Goal: Information Seeking & Learning: Check status

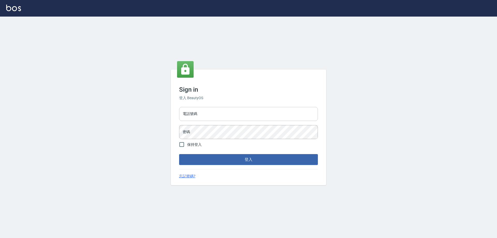
drag, startPoint x: 0, startPoint y: 0, endPoint x: 198, endPoint y: 111, distance: 227.2
click at [198, 111] on input "電話號碼" at bounding box center [248, 114] width 139 height 14
type input "0910967130"
click at [179, 154] on button "登入" at bounding box center [248, 159] width 139 height 11
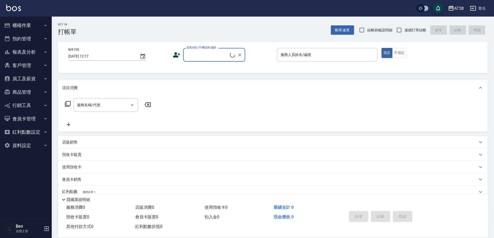
click at [458, 7] on div "AT38" at bounding box center [459, 8] width 10 height 6
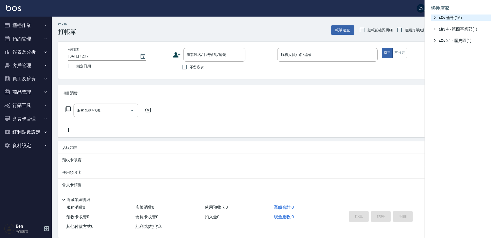
click at [462, 19] on span "全部(16)" at bounding box center [464, 17] width 50 height 6
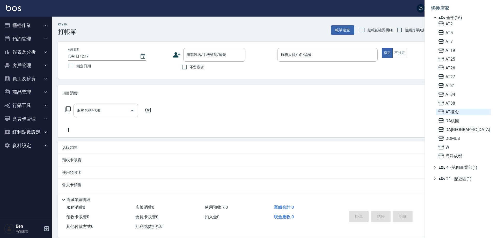
click at [461, 112] on span "AT概念" at bounding box center [463, 112] width 51 height 6
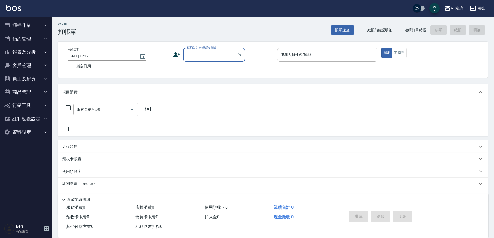
click at [33, 57] on button "報表及分析" at bounding box center [26, 51] width 48 height 13
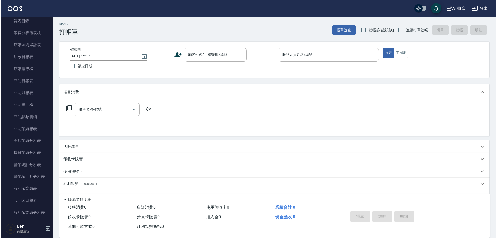
scroll to position [207, 0]
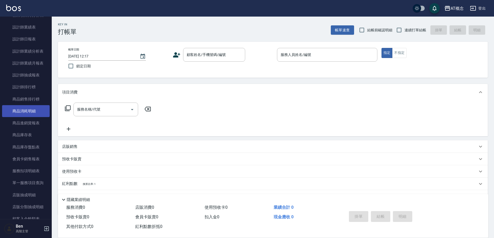
click at [31, 111] on link "商品消耗明細" at bounding box center [26, 111] width 48 height 12
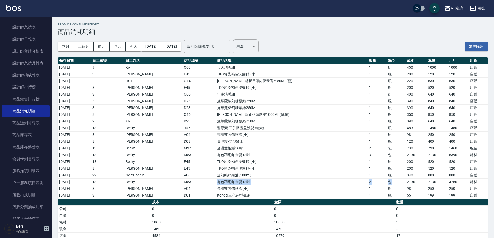
drag, startPoint x: 223, startPoint y: 181, endPoint x: 394, endPoint y: 181, distance: 171.6
click at [394, 181] on tr "[DATE] 13 Becky M53 有色羽毛鉑金髮18吋 2 包 2130 2130 4260 耗材" at bounding box center [273, 181] width 430 height 7
click at [458, 10] on div "AT概念" at bounding box center [457, 8] width 13 height 6
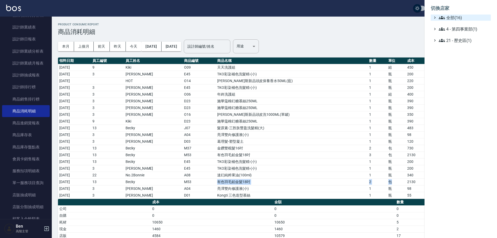
click at [458, 17] on span "全部(16)" at bounding box center [464, 17] width 50 height 6
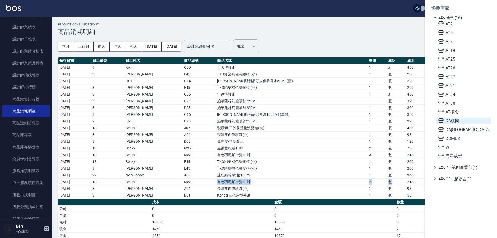
click at [473, 123] on span "DA桃園" at bounding box center [463, 120] width 51 height 6
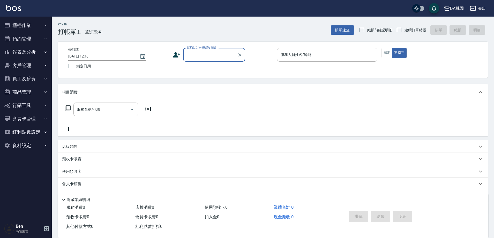
click at [32, 55] on button "報表及分析" at bounding box center [26, 51] width 48 height 13
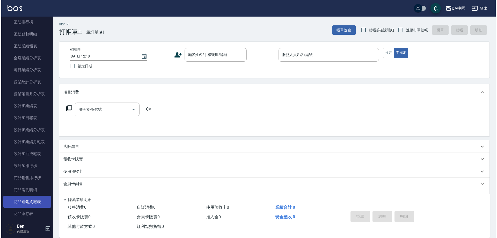
scroll to position [181, 0]
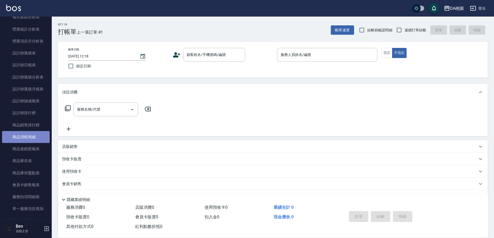
click at [29, 134] on link "商品消耗明細" at bounding box center [26, 137] width 48 height 12
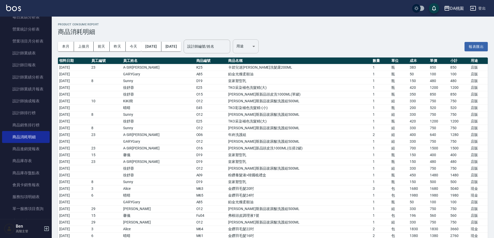
click at [262, 46] on body "DA桃園 登出 櫃檯作業 打帳單 帳單列表 掛單列表 座位開單 營業儀表板 現金收支登錄 高階收支登錄 材料自購登錄 每日結帳 排班表 現場電腦打卡 掃碼打卡…" at bounding box center [247, 227] width 494 height 454
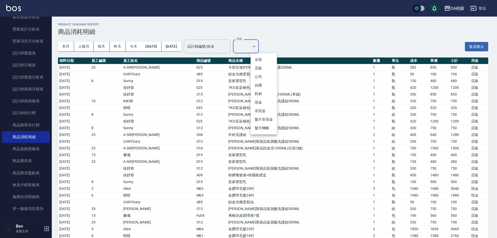
click at [262, 93] on li "耗材" at bounding box center [264, 94] width 26 height 9
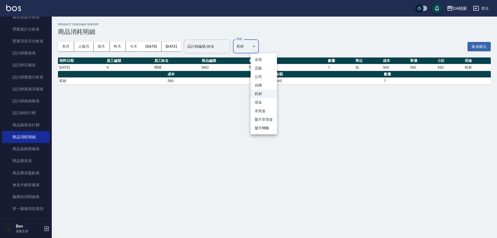
click at [269, 46] on body "DA桃園 登出 櫃檯作業 打帳單 帳單列表 掛單列表 座位開單 營業儀表板 現金收支登錄 高階收支登錄 材料自購登錄 每日結帳 排班表 現場電腦打卡 掃碼打卡…" at bounding box center [248, 119] width 497 height 238
click at [258, 102] on li "現金" at bounding box center [264, 102] width 26 height 9
type input "現金"
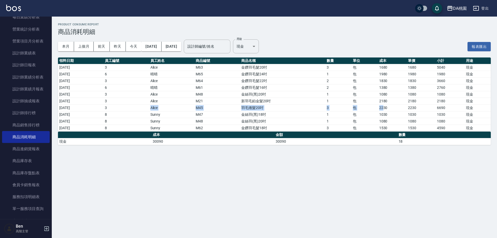
drag, startPoint x: 154, startPoint y: 109, endPoint x: 386, endPoint y: 110, distance: 232.1
click at [386, 110] on tr "2025/08/19 3 Alice M45 羽毛捲髮20吋 3 包 2230 2230 6690 現金" at bounding box center [274, 107] width 433 height 7
drag, startPoint x: 215, startPoint y: 99, endPoint x: 387, endPoint y: 100, distance: 171.8
click at [387, 100] on tr "2025/08/14 3 Alice M21 新羽毛鉑金髮20吋 1 包 2180 2180 2180 現金" at bounding box center [274, 101] width 433 height 7
click at [454, 4] on button "DA桃園" at bounding box center [457, 8] width 24 height 11
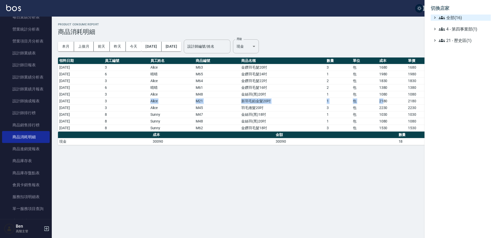
click at [461, 15] on span "全部(16)" at bounding box center [464, 17] width 50 height 6
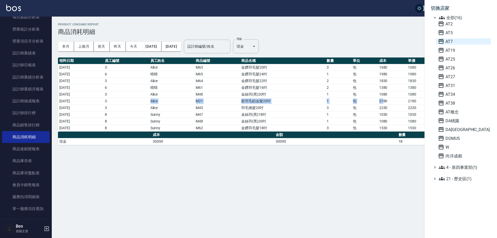
click at [466, 43] on span "AT7" at bounding box center [463, 41] width 51 height 6
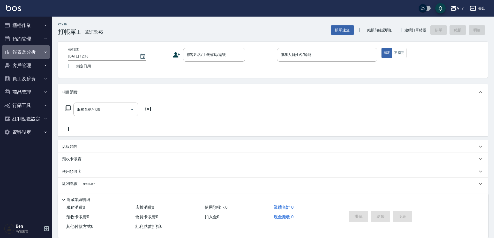
click at [36, 54] on button "報表及分析" at bounding box center [26, 51] width 48 height 13
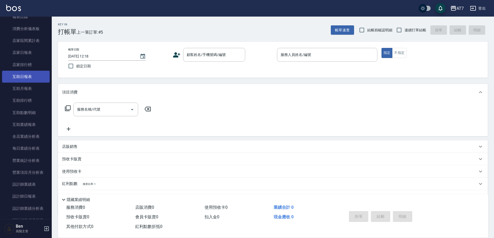
scroll to position [207, 0]
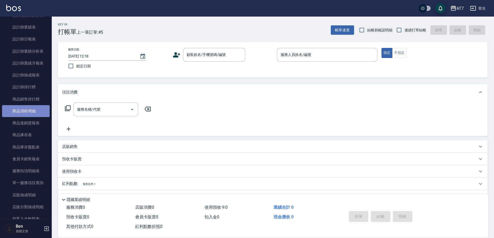
click at [40, 111] on link "商品消耗明細" at bounding box center [26, 111] width 48 height 12
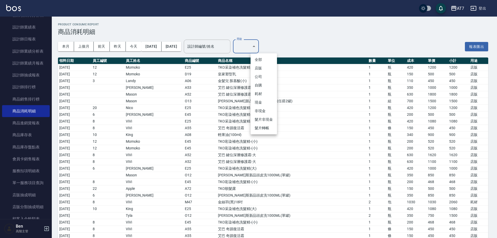
click at [262, 101] on li "現金" at bounding box center [264, 102] width 26 height 9
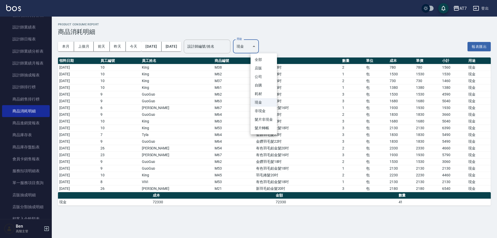
click at [263, 46] on body "AT7 登出 櫃檯作業 打帳單 帳單列表 掛單列表 座位開單 營業儀表板 現金收支登錄 高階收支登錄 材料自購登錄 每日結帳 排班表 現場電腦打卡 掃碼打卡 …" at bounding box center [248, 119] width 497 height 238
click at [263, 97] on li "耗材" at bounding box center [264, 94] width 26 height 9
type input "耗材"
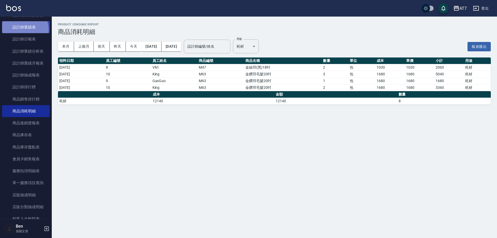
click at [20, 30] on link "設計師業績表" at bounding box center [26, 27] width 48 height 12
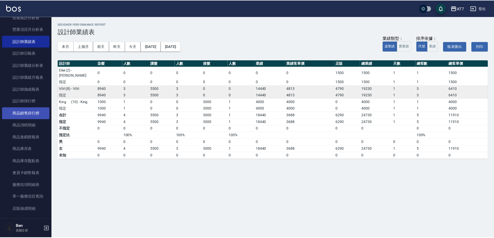
scroll to position [181, 0]
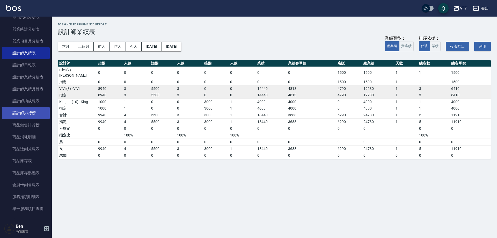
click at [32, 113] on link "設計師排行榜" at bounding box center [26, 113] width 48 height 12
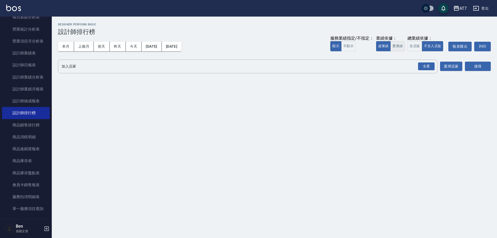
click at [397, 48] on button "實業績" at bounding box center [397, 46] width 14 height 10
click at [428, 68] on div "全選" at bounding box center [426, 66] width 17 height 8
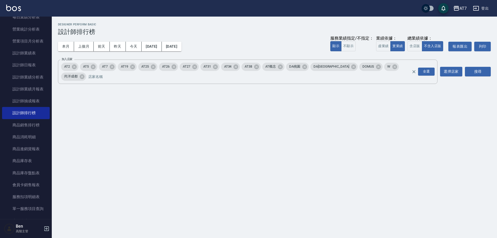
click at [483, 74] on div "AT7 2025-08-01 - 2025-08-20 設計師排行榜 列印時間： 2025-08-20-12:19 Designer Perform Basi…" at bounding box center [274, 55] width 445 height 76
click at [483, 71] on button "搜尋" at bounding box center [478, 72] width 26 height 10
